Goal: Task Accomplishment & Management: Manage account settings

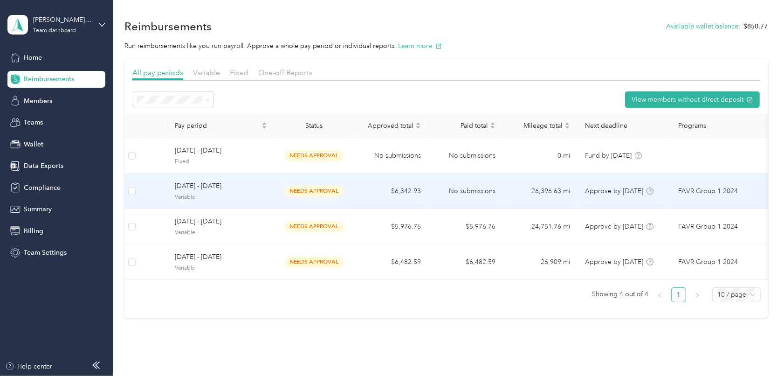
click at [316, 186] on span "needs approval" at bounding box center [314, 191] width 59 height 11
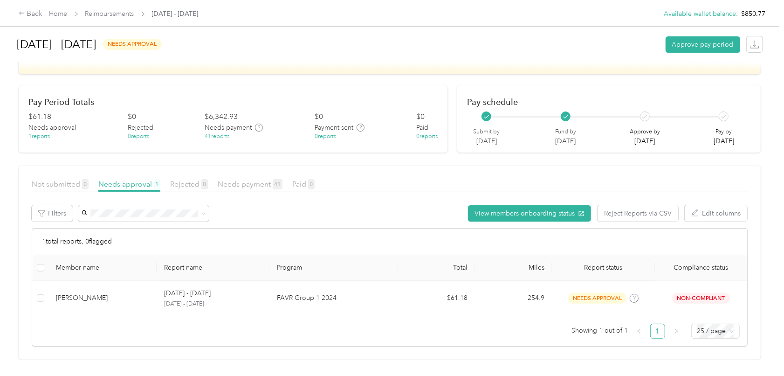
scroll to position [93, 0]
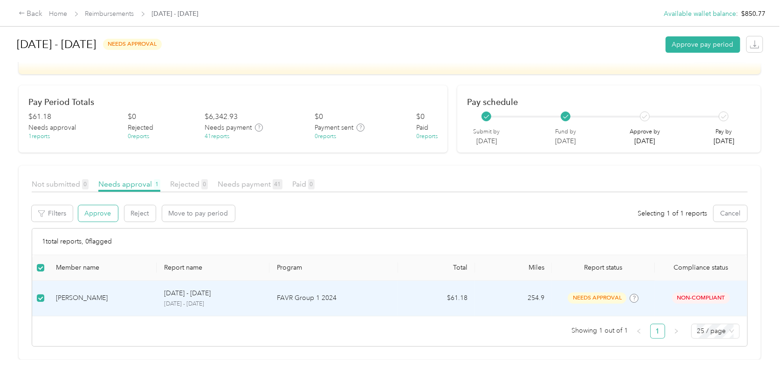
click at [90, 206] on button "Approve" at bounding box center [98, 213] width 40 height 16
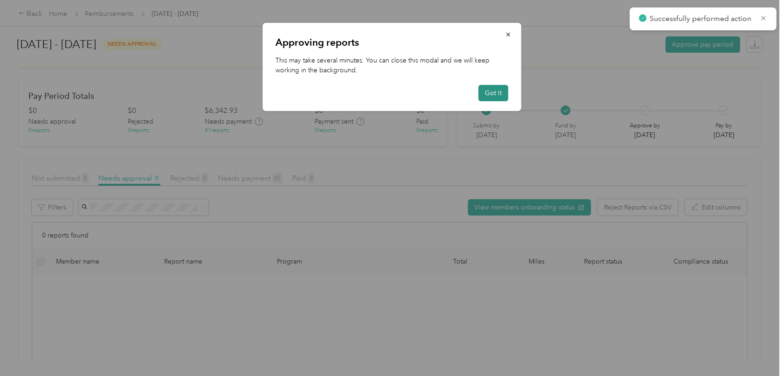
click at [499, 89] on button "Got it" at bounding box center [494, 93] width 30 height 16
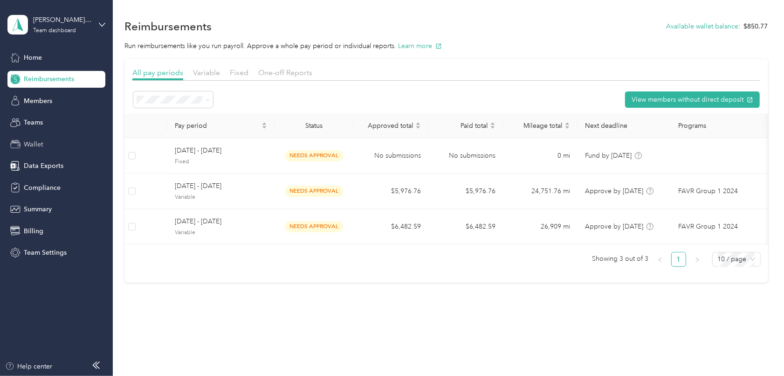
click at [33, 140] on span "Wallet" at bounding box center [34, 144] width 20 height 10
